Goal: Check status: Check status

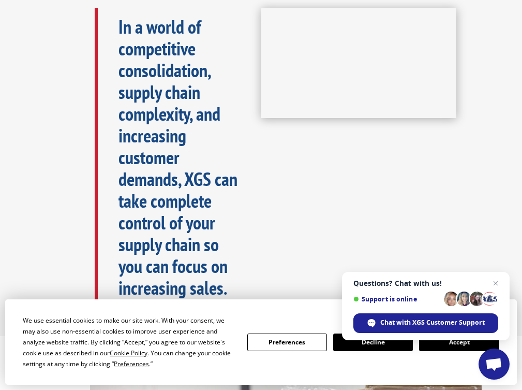
scroll to position [577, 0]
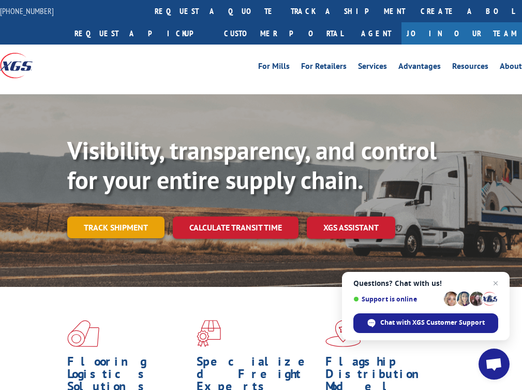
click at [137, 227] on link "Track shipment" at bounding box center [115, 227] width 97 height 22
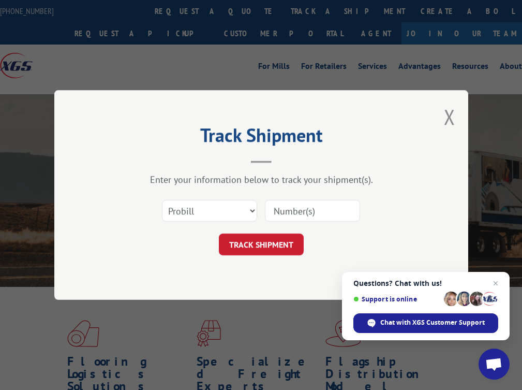
click at [304, 215] on input at bounding box center [312, 211] width 95 height 22
type input "17402843"
click at [269, 246] on button "TRACK SHIPMENT" at bounding box center [261, 244] width 85 height 22
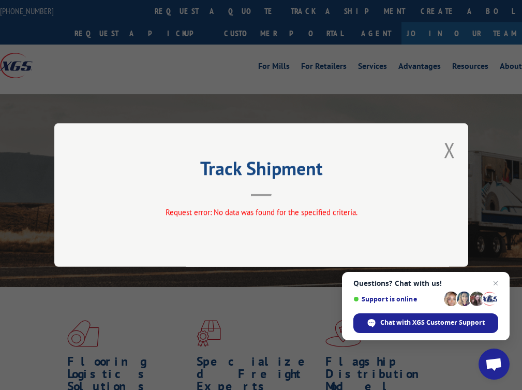
click at [457, 157] on div "Track Shipment Request error: No data was found for the specified criteria." at bounding box center [261, 194] width 414 height 143
click at [451, 151] on button "Close modal" at bounding box center [449, 149] width 11 height 27
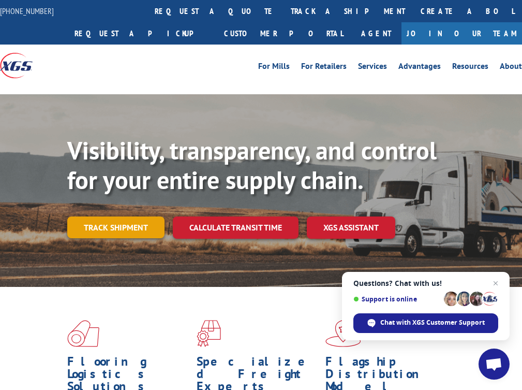
click at [141, 224] on link "Track shipment" at bounding box center [115, 227] width 97 height 22
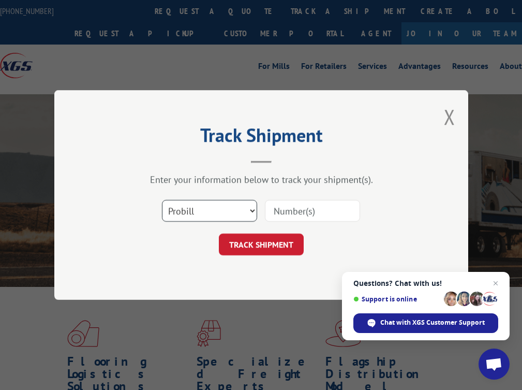
select select "po"
click at [303, 214] on input at bounding box center [312, 211] width 95 height 22
type input "17402843"
click at [261, 244] on button "TRACK SHIPMENT" at bounding box center [261, 244] width 85 height 22
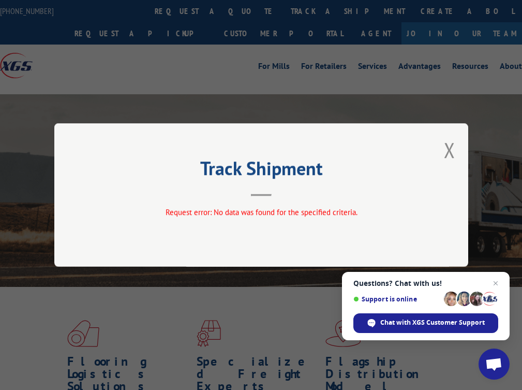
click at [457, 145] on div "Track Shipment Request error: No data was found for the specified criteria." at bounding box center [261, 194] width 414 height 143
click at [447, 147] on button "Close modal" at bounding box center [449, 149] width 11 height 27
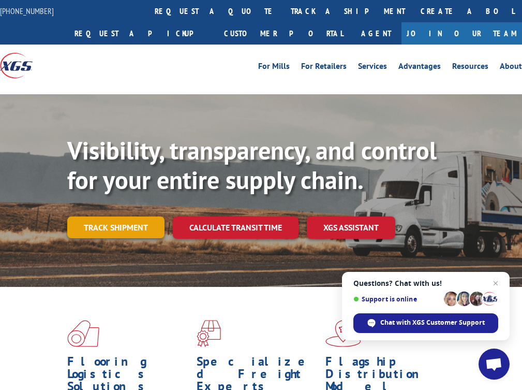
click at [146, 222] on link "Track shipment" at bounding box center [115, 227] width 97 height 22
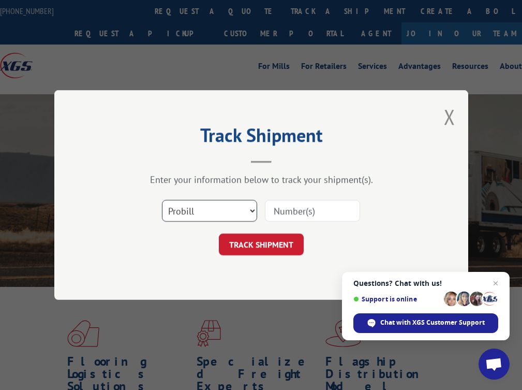
select select "bol"
click at [300, 212] on input at bounding box center [312, 211] width 95 height 22
type input "17402843"
click at [261, 244] on button "TRACK SHIPMENT" at bounding box center [261, 244] width 85 height 22
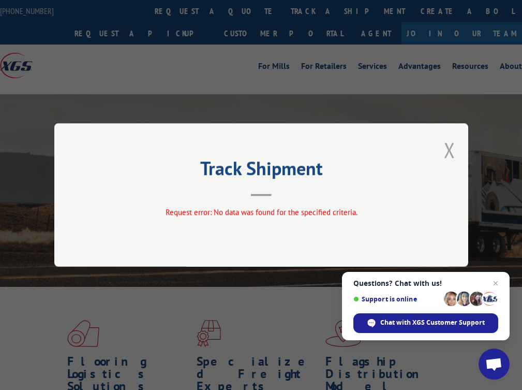
click at [450, 154] on button "Close modal" at bounding box center [449, 149] width 11 height 27
